Goal: Transaction & Acquisition: Purchase product/service

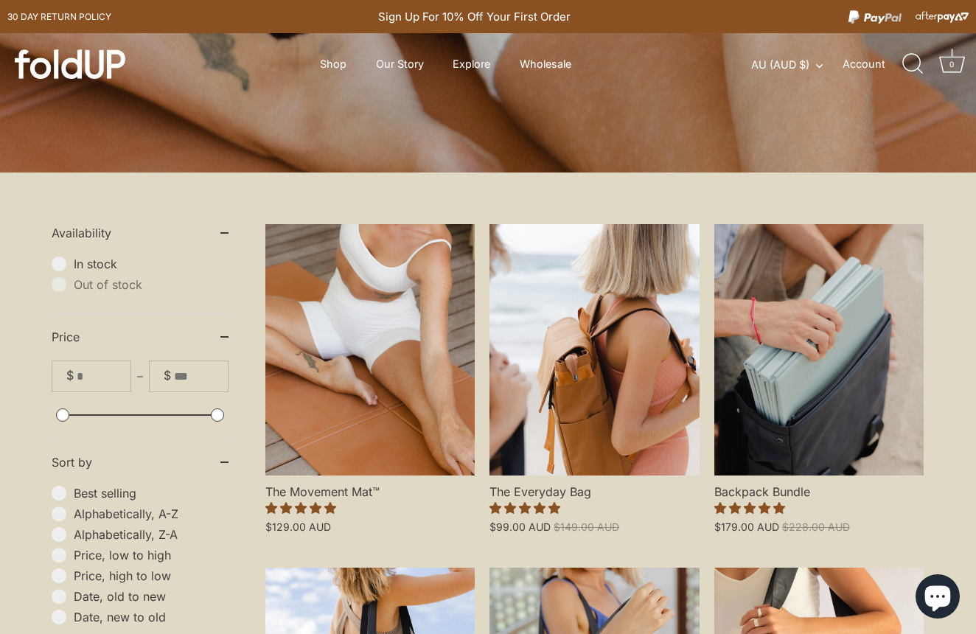
scroll to position [226, 0]
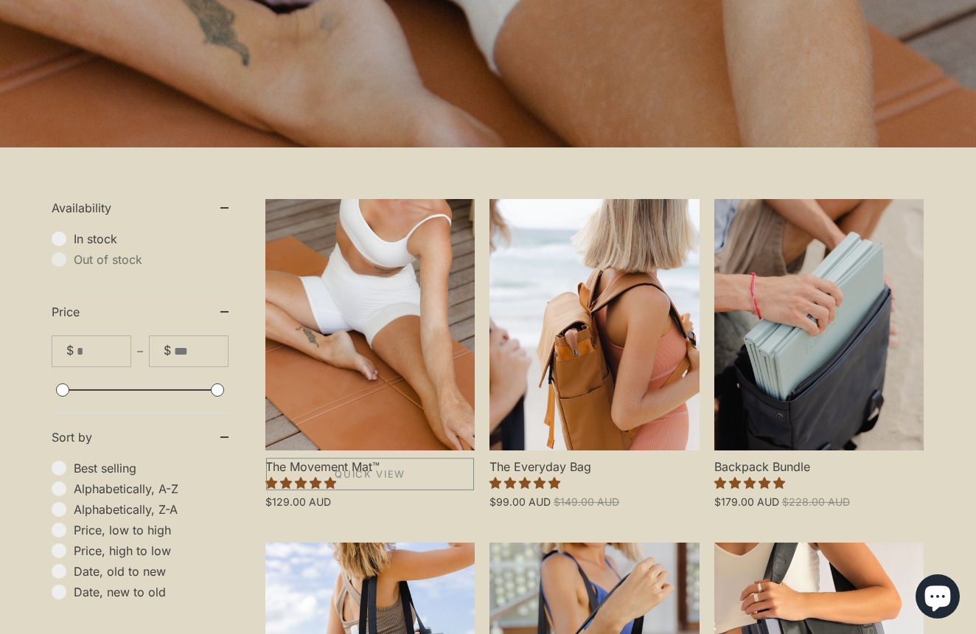
click at [367, 405] on link "The Movement Mat™" at bounding box center [369, 324] width 209 height 251
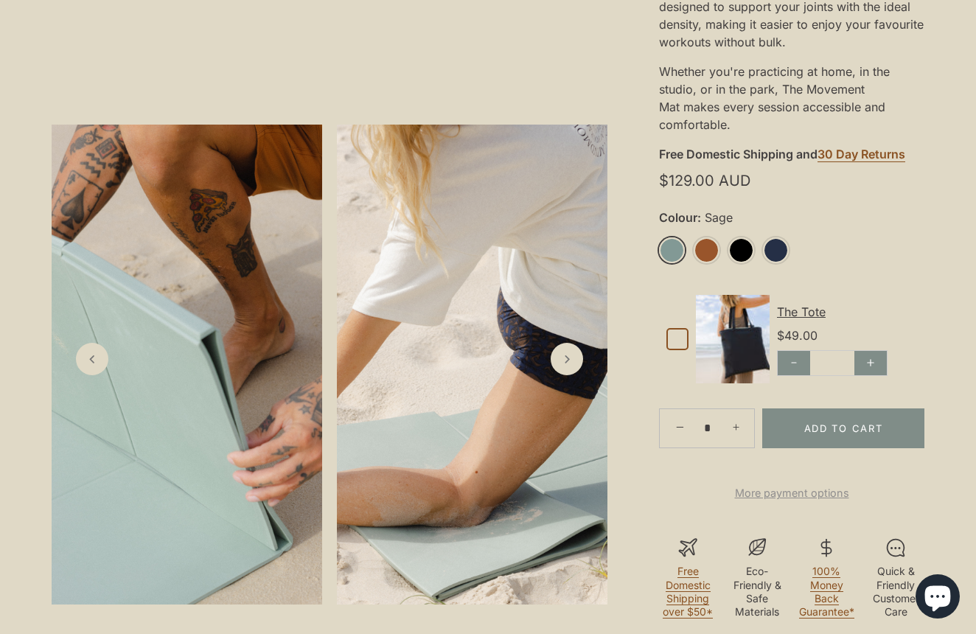
scroll to position [483, 0]
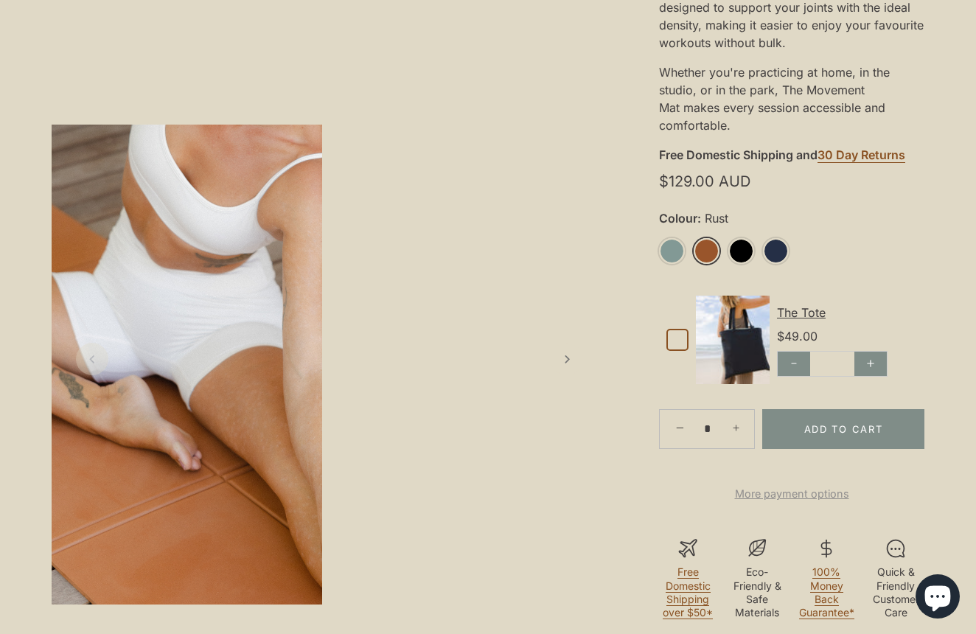
click at [710, 251] on link "Rust" at bounding box center [706, 251] width 26 height 26
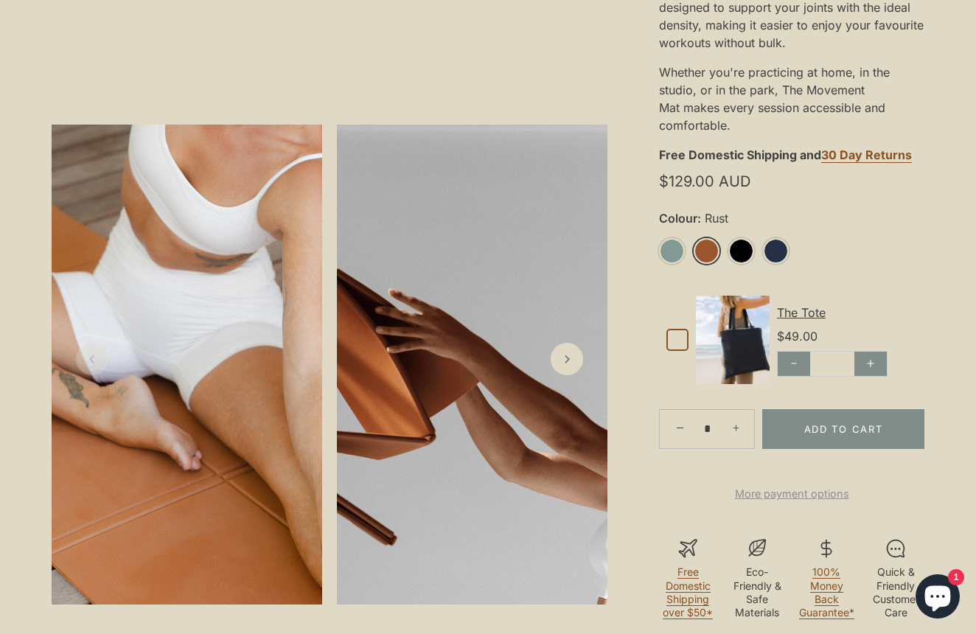
click at [707, 253] on link "Rust" at bounding box center [706, 251] width 26 height 26
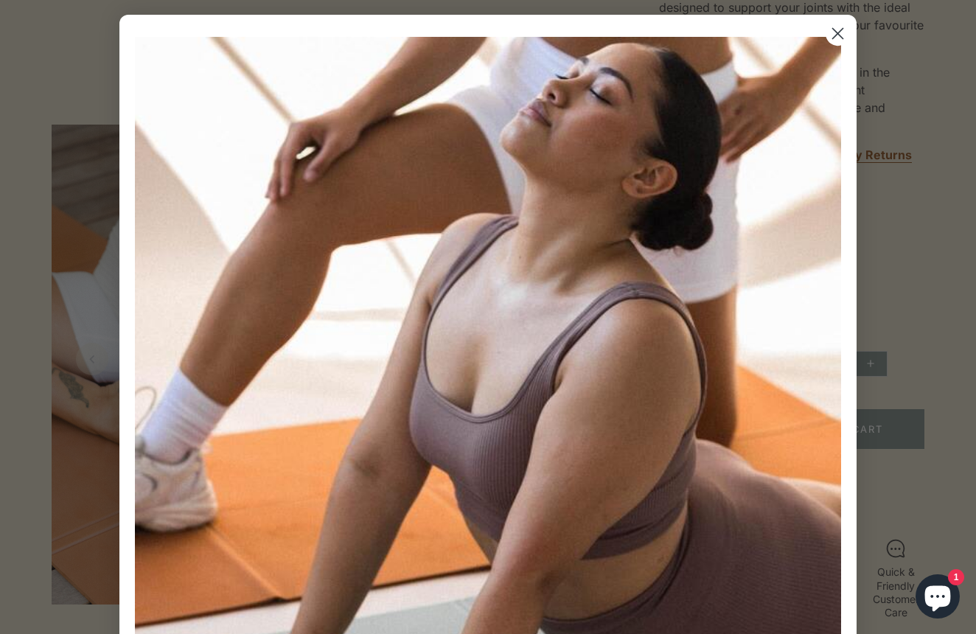
click at [830, 35] on circle "Close dialog" at bounding box center [837, 33] width 24 height 24
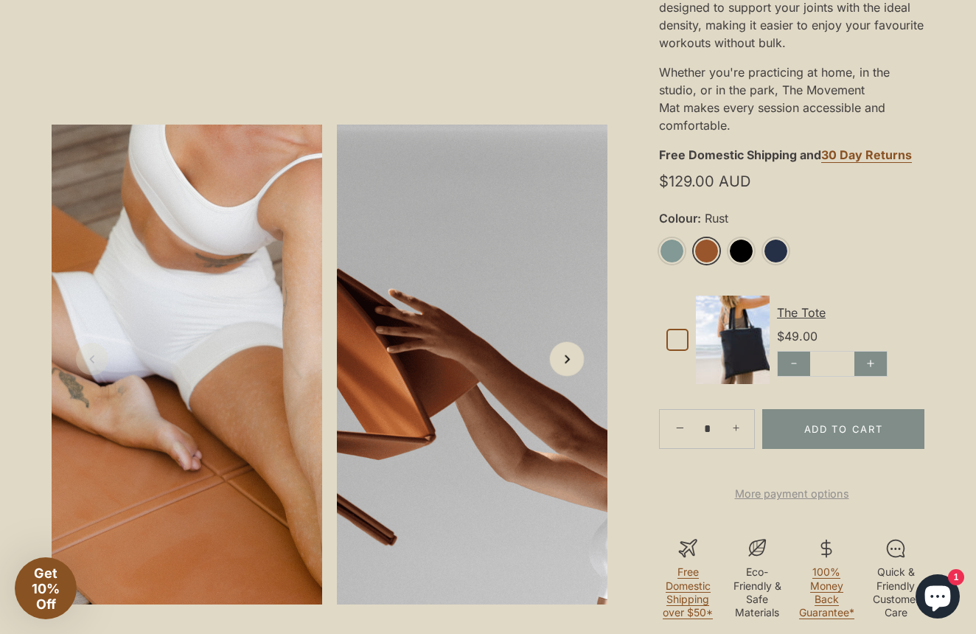
click at [573, 354] on icon "Next slide" at bounding box center [566, 358] width 15 height 15
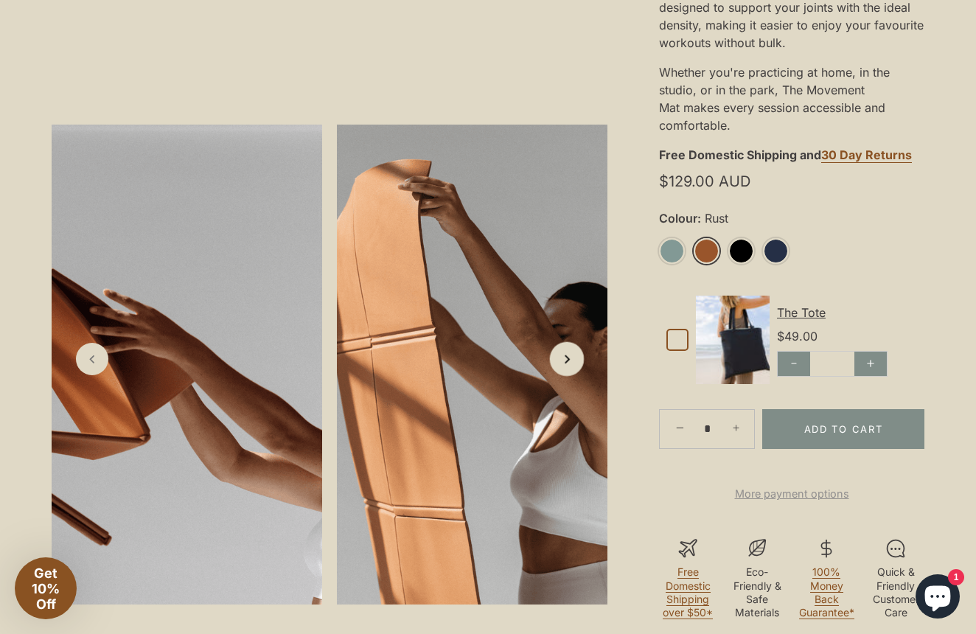
click at [573, 354] on icon "Next slide" at bounding box center [566, 358] width 15 height 15
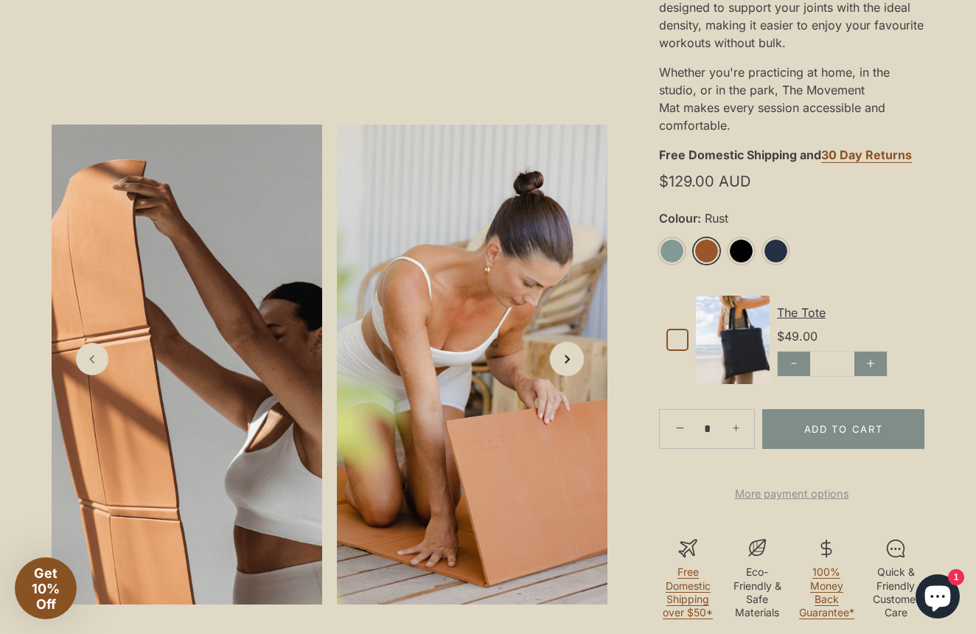
click at [573, 354] on icon "Next slide" at bounding box center [566, 358] width 15 height 15
